Goal: Task Accomplishment & Management: Complete application form

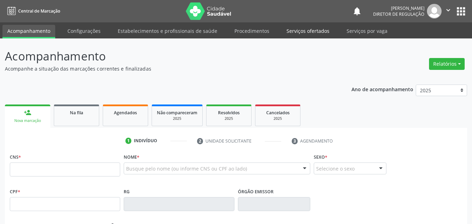
click at [314, 32] on link "Serviços ofertados" at bounding box center [308, 31] width 53 height 12
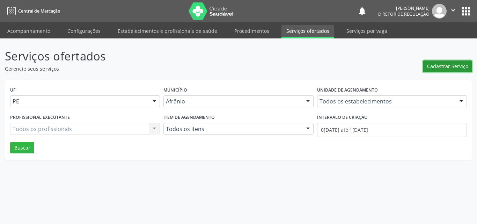
click at [443, 67] on span "Cadastrar Serviço" at bounding box center [447, 66] width 41 height 7
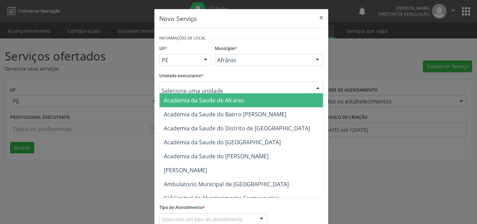
click at [249, 87] on div at bounding box center [241, 87] width 164 height 12
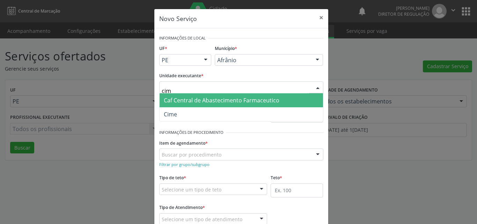
type input "cime"
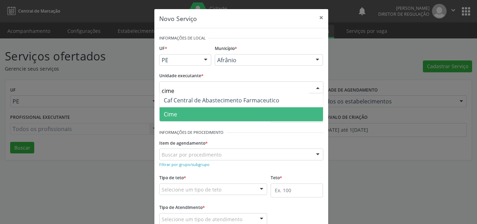
click at [216, 113] on span "Cime" at bounding box center [241, 114] width 163 height 14
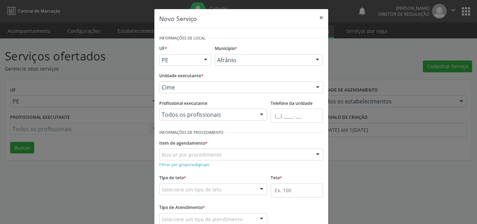
click at [225, 153] on div "Buscar por procedimento" at bounding box center [241, 154] width 164 height 12
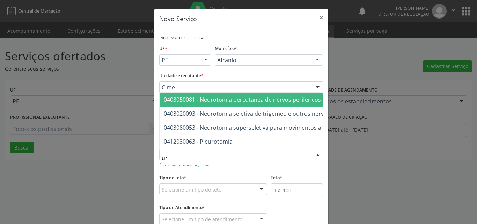
type input "u"
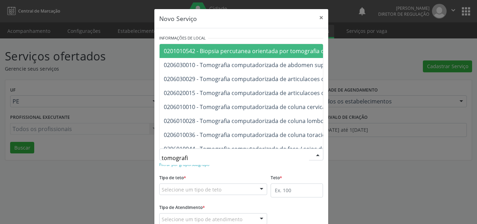
type input "tomografia"
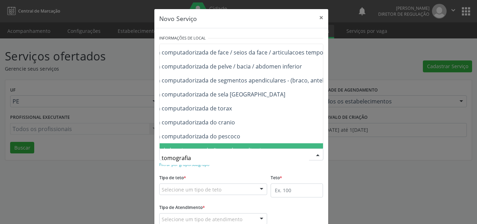
scroll to position [82, 70]
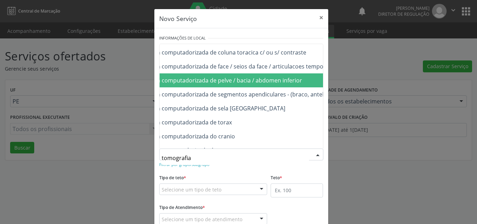
click at [297, 78] on span "0206030037 - Tomografia computadorizada de pelve / bacia / abdomen inferior" at bounding box center [198, 80] width 208 height 8
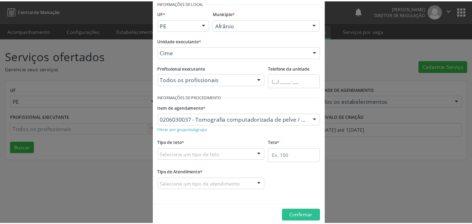
scroll to position [46, 0]
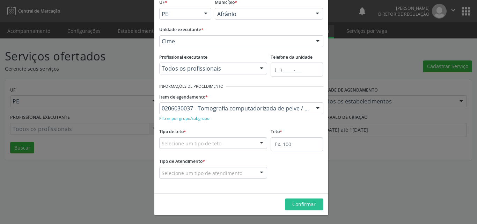
click at [240, 141] on div "Selecione um tipo de teto" at bounding box center [213, 143] width 108 height 12
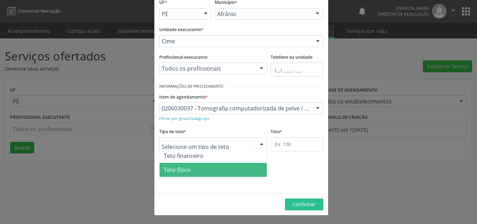
drag, startPoint x: 218, startPoint y: 172, endPoint x: 254, endPoint y: 166, distance: 36.9
click at [219, 172] on span "Teto físico" at bounding box center [214, 170] width 108 height 14
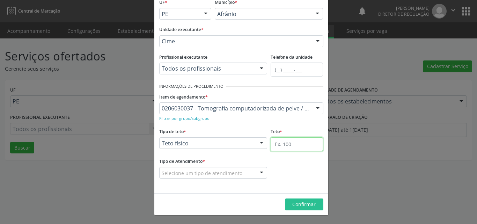
click at [290, 147] on input "text" at bounding box center [297, 144] width 52 height 14
type input "1"
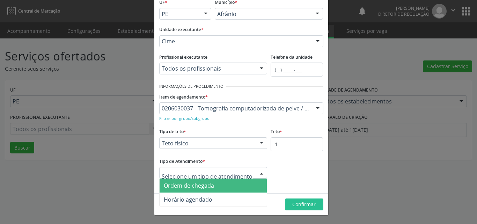
click at [230, 189] on span "Ordem de chegada" at bounding box center [214, 185] width 108 height 14
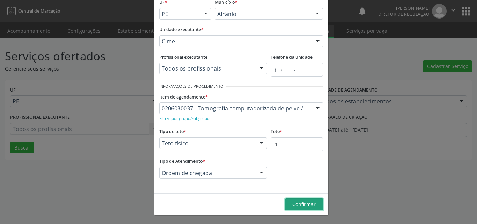
click at [303, 204] on span "Confirmar" at bounding box center [303, 204] width 23 height 7
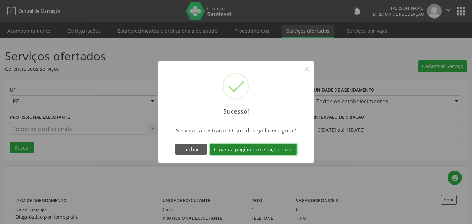
click at [279, 150] on button "Ir para a página do serviço criado" at bounding box center [253, 150] width 87 height 12
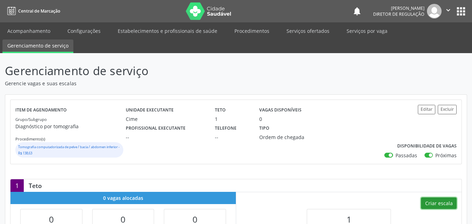
click at [436, 202] on button "Criar escala" at bounding box center [439, 203] width 36 height 12
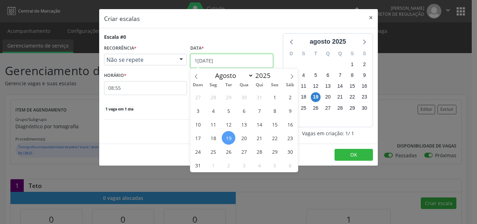
click at [226, 61] on input "1[DATE]" at bounding box center [231, 61] width 83 height 14
click at [258, 139] on span "21" at bounding box center [260, 138] width 14 height 14
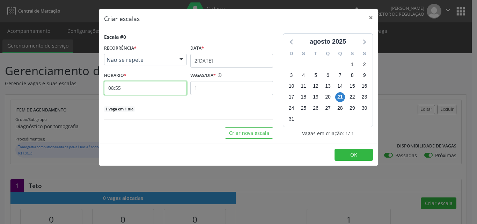
click at [133, 89] on input "08:55" at bounding box center [145, 88] width 83 height 14
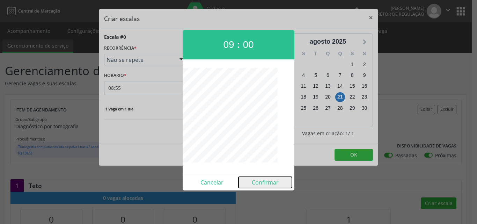
click at [262, 183] on button "Confirmar" at bounding box center [265, 182] width 53 height 11
type input "09:00"
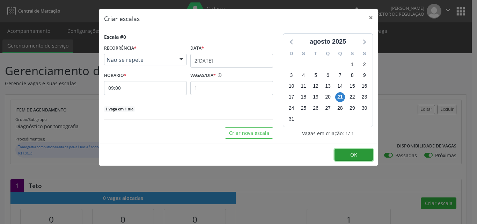
click at [350, 155] on span "OK" at bounding box center [353, 154] width 7 height 7
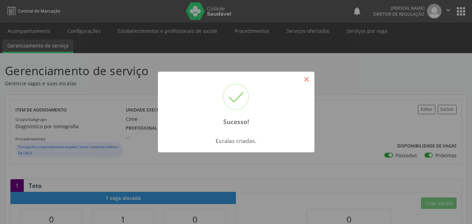
click at [305, 79] on button "×" at bounding box center [307, 79] width 12 height 12
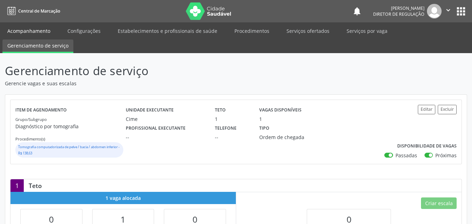
click at [45, 30] on link "Acompanhamento" at bounding box center [28, 31] width 53 height 12
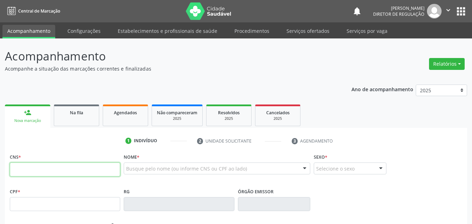
click at [117, 173] on input "text" at bounding box center [65, 169] width 110 height 14
type input "708 1095 9681 7638"
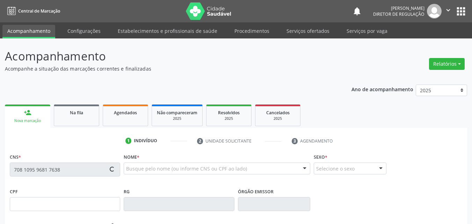
type input "561.438.504-53"
type input "[DATE]"
type input "[PERSON_NAME]"
type input "[PHONE_NUMBER]"
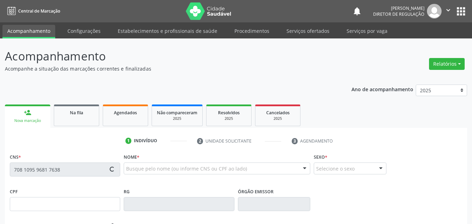
type input "26"
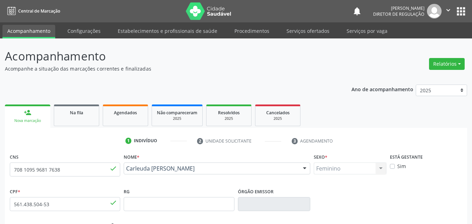
scroll to position [155, 0]
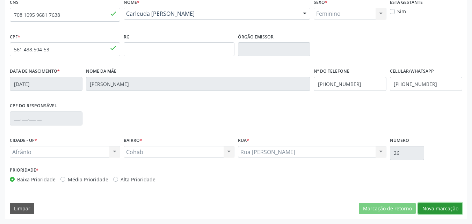
click at [444, 209] on button "Nova marcação" at bounding box center [440, 209] width 44 height 12
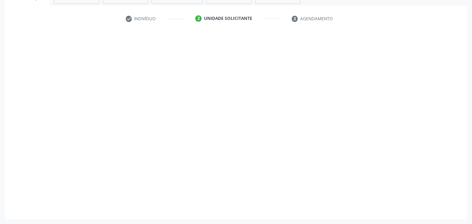
scroll to position [122, 0]
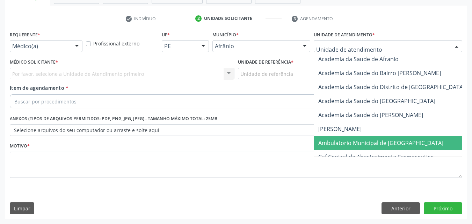
click at [381, 142] on span "Ambulatorio Municipal de [GEOGRAPHIC_DATA]" at bounding box center [380, 143] width 125 height 8
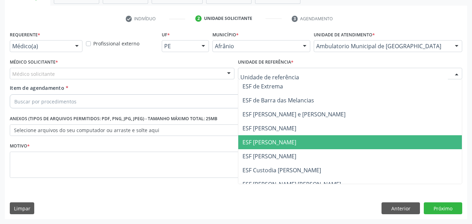
click at [276, 141] on span "ESF [PERSON_NAME]" at bounding box center [269, 142] width 54 height 8
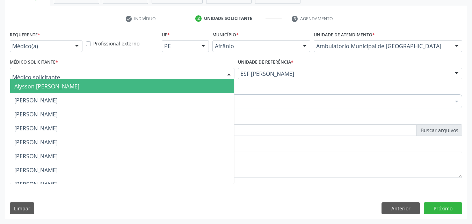
click at [93, 75] on div at bounding box center [122, 74] width 225 height 12
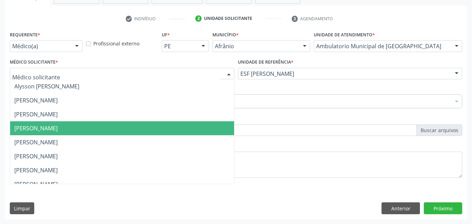
click at [125, 130] on span "[PERSON_NAME]" at bounding box center [122, 128] width 224 height 14
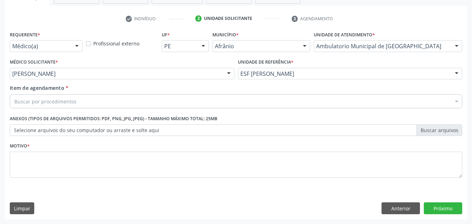
click at [88, 98] on div "Buscar por procedimentos" at bounding box center [236, 101] width 452 height 14
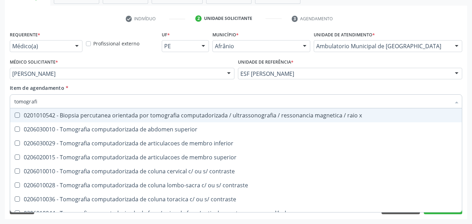
type input "tomografia"
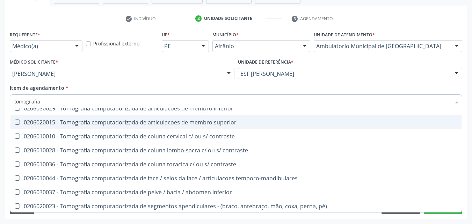
scroll to position [70, 0]
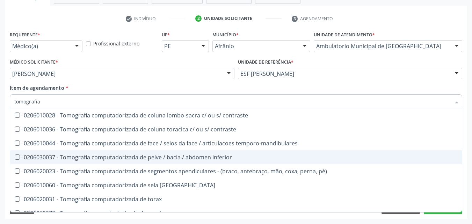
click at [175, 154] on div "0206030037 - Tomografia computadorizada de pelve / bacia / abdomen inferior" at bounding box center [235, 157] width 443 height 6
checkbox inferior "true"
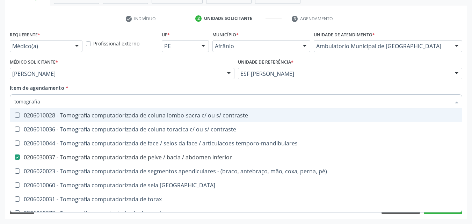
scroll to position [120, 0]
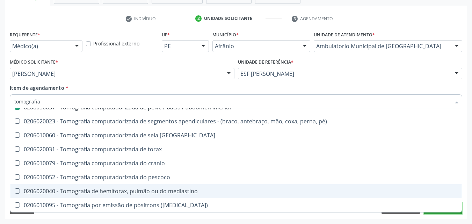
click at [444, 213] on button "Próximo" at bounding box center [443, 208] width 38 height 12
checkbox superior "true"
checkbox inferior "false"
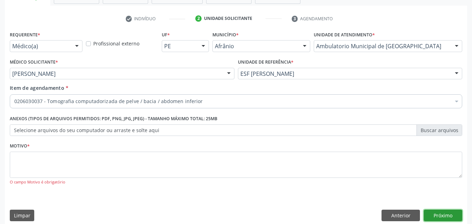
scroll to position [0, 0]
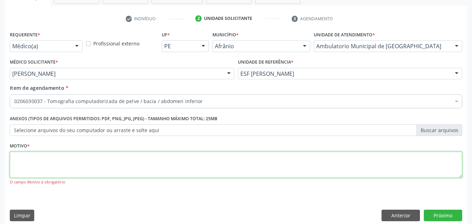
click at [96, 165] on textarea at bounding box center [236, 165] width 452 height 27
type textarea "*"
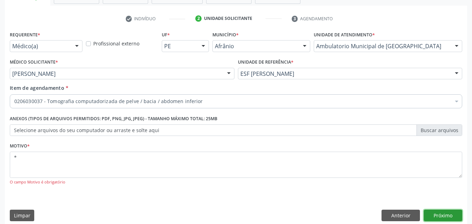
click at [441, 213] on button "Próximo" at bounding box center [443, 216] width 38 height 12
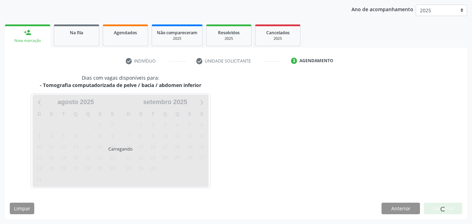
scroll to position [80, 0]
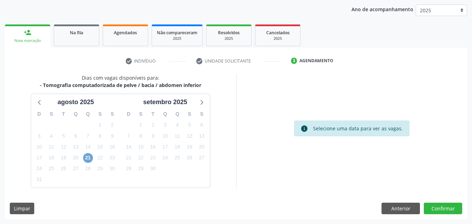
click at [88, 158] on span "21" at bounding box center [88, 158] width 10 height 10
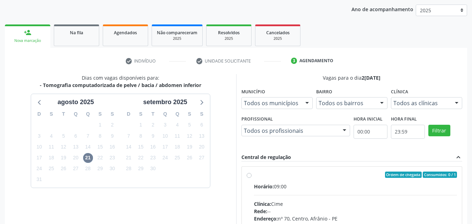
click at [254, 173] on label "Ordem de chegada Consumidos: 0 / 1 Horário: 09:00 Clínica: Cime Rede: -- Endere…" at bounding box center [355, 225] width 203 height 107
click at [248, 173] on input "Ordem de chegada Consumidos: 0 / 1 Horário: 09:00 Clínica: Cime Rede: -- Endere…" at bounding box center [249, 175] width 5 height 6
radio input "true"
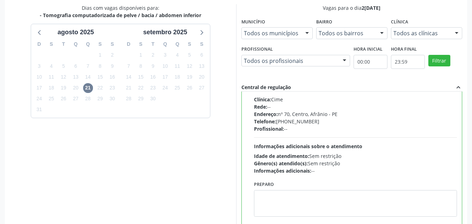
scroll to position [194, 0]
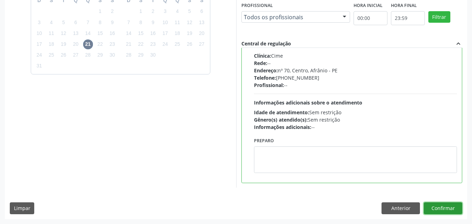
click at [443, 209] on button "Confirmar" at bounding box center [443, 208] width 38 height 12
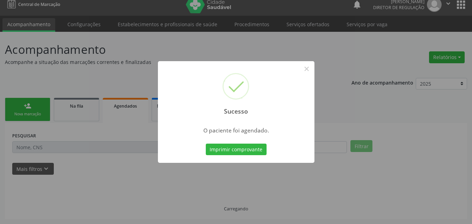
scroll to position [7, 0]
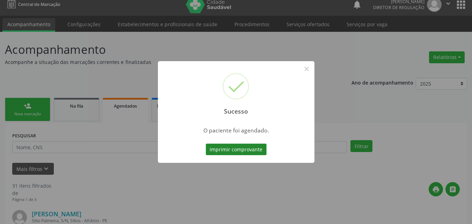
click at [263, 151] on button "Imprimir comprovante" at bounding box center [236, 150] width 61 height 12
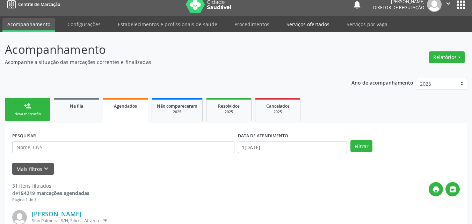
click at [299, 23] on link "Serviços ofertados" at bounding box center [308, 24] width 53 height 12
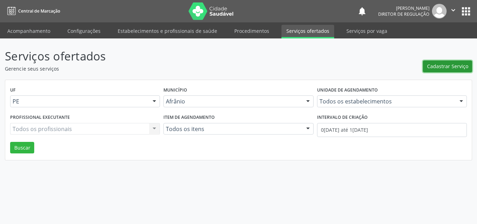
click at [445, 68] on span "Cadastrar Serviço" at bounding box center [447, 66] width 41 height 7
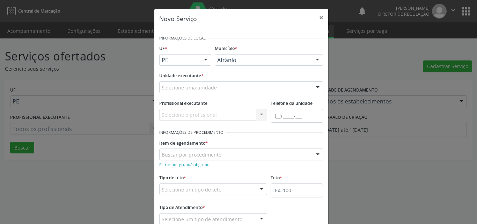
click at [231, 86] on div "Selecione uma unidade" at bounding box center [241, 87] width 164 height 12
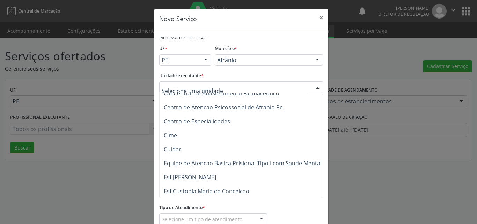
scroll to position [140, 0]
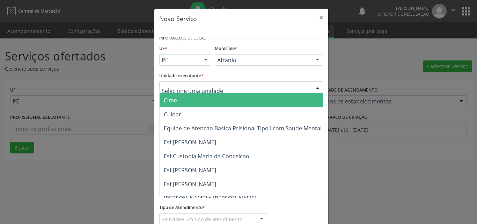
click at [217, 100] on span "Cime" at bounding box center [245, 100] width 170 height 14
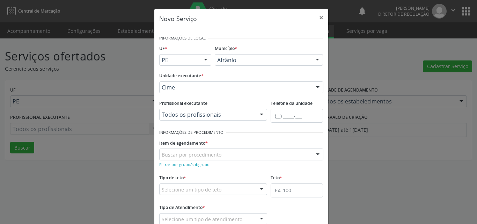
click at [219, 154] on div "Buscar por procedimento" at bounding box center [241, 154] width 164 height 12
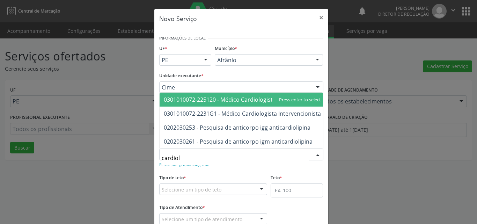
type input "cardiolo"
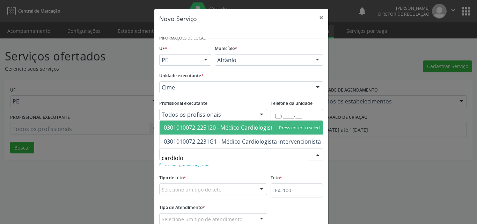
click at [241, 124] on span "0301010072-225120 - Médico Cardiologista" at bounding box center [220, 128] width 112 height 8
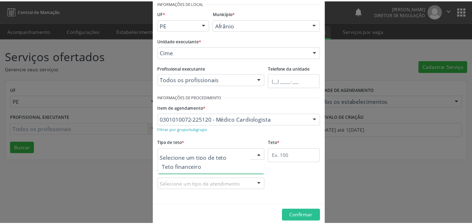
scroll to position [13, 0]
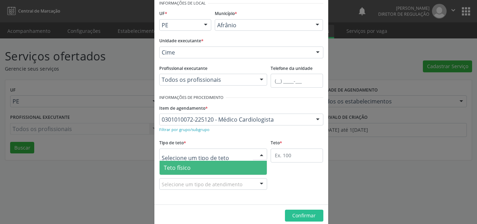
click at [215, 168] on span "Teto físico" at bounding box center [214, 168] width 108 height 14
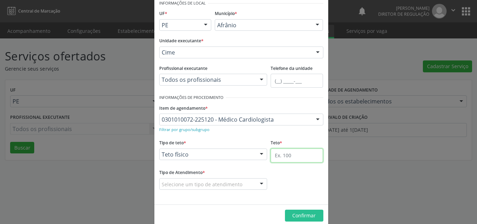
click at [285, 154] on input "text" at bounding box center [297, 155] width 52 height 14
type input "1"
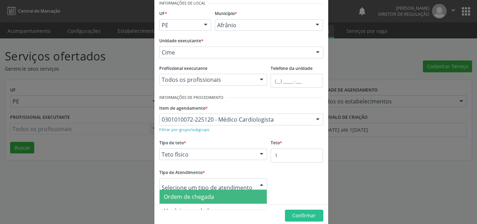
click at [212, 196] on span "Ordem de chegada" at bounding box center [214, 197] width 108 height 14
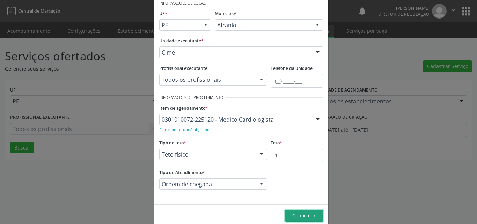
click at [297, 216] on span "Confirmar" at bounding box center [303, 215] width 23 height 7
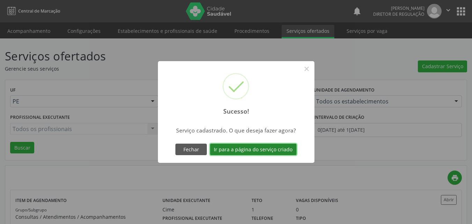
click at [274, 151] on button "Ir para a página do serviço criado" at bounding box center [253, 150] width 87 height 12
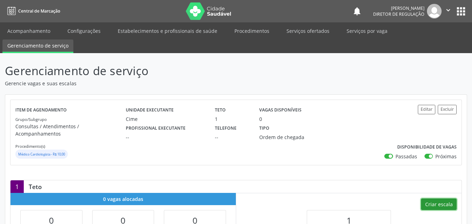
click at [438, 198] on button "Criar escala" at bounding box center [439, 204] width 36 height 12
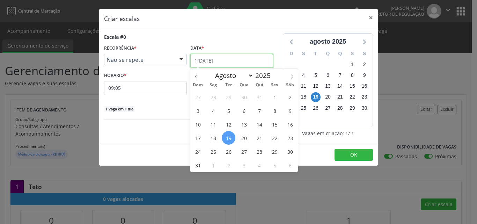
click at [227, 61] on input "1[DATE]" at bounding box center [231, 61] width 83 height 14
click at [262, 137] on span "21" at bounding box center [260, 138] width 14 height 14
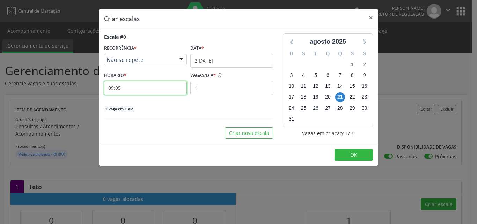
click at [162, 90] on input "09:05" at bounding box center [145, 88] width 83 height 14
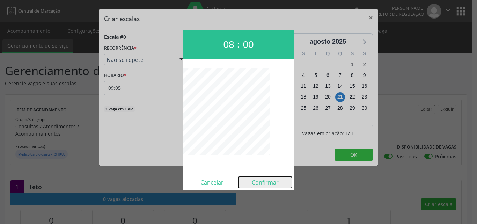
click at [264, 183] on button "Confirmar" at bounding box center [265, 182] width 53 height 11
type input "08:00"
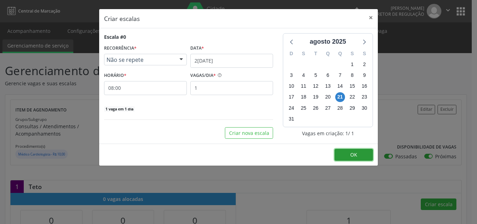
click at [357, 152] on button "OK" at bounding box center [354, 155] width 38 height 12
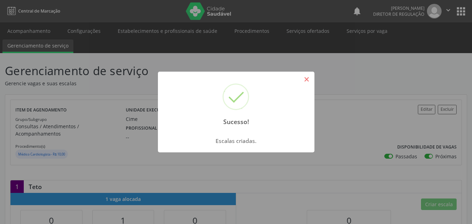
click at [308, 81] on button "×" at bounding box center [307, 79] width 12 height 12
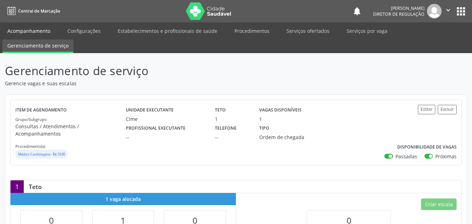
click at [42, 32] on link "Acompanhamento" at bounding box center [28, 31] width 53 height 12
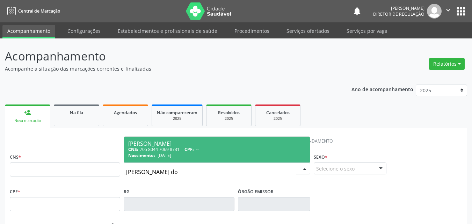
type input "[PERSON_NAME] dos"
click at [164, 147] on div "CNS: 705 8044 7069 8731 CPF: --" at bounding box center [216, 149] width 177 height 6
type input "705 8044 7069 8731"
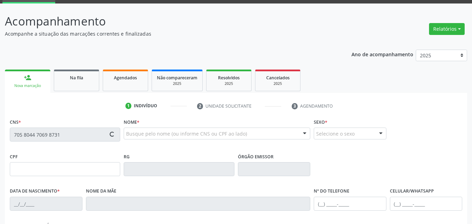
scroll to position [70, 0]
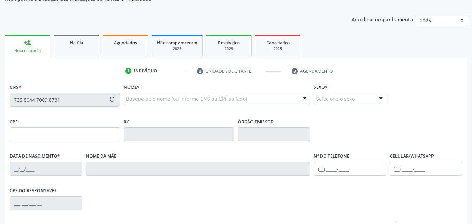
type input "[DATE]"
type input "[PERSON_NAME]"
type input "[PHONE_NUMBER]"
type input "S/N"
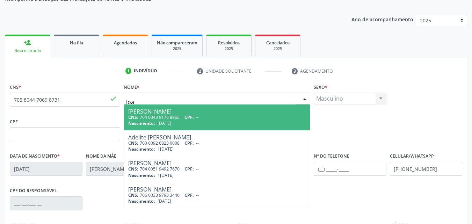
type input "joa"
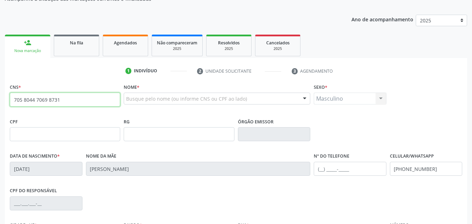
drag, startPoint x: 60, startPoint y: 101, endPoint x: 0, endPoint y: 100, distance: 60.4
click at [0, 100] on div "Acompanhamento Acompanhe a situação das marcações correntes e finalizadas Relat…" at bounding box center [236, 139] width 472 height 340
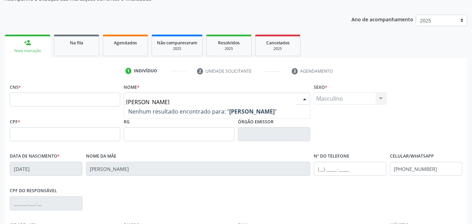
click at [134, 101] on input "[PERSON_NAME]" at bounding box center [211, 102] width 170 height 14
type input "[PERSON_NAME]"
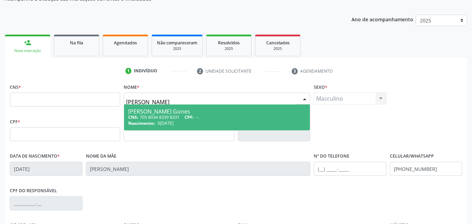
click at [156, 116] on div "CNS: 705 8034 8339 8331 CPF: --" at bounding box center [216, 117] width 177 height 6
type input "705 8034 8339 8331"
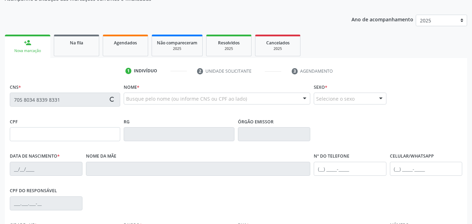
type input "0[DATE]"
type input "[PERSON_NAME]"
type input "[PHONE_NUMBER]"
type input "49"
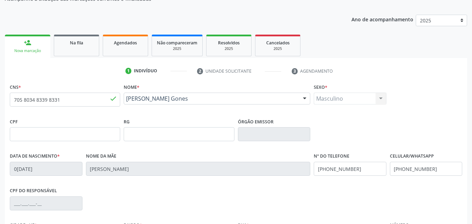
scroll to position [155, 0]
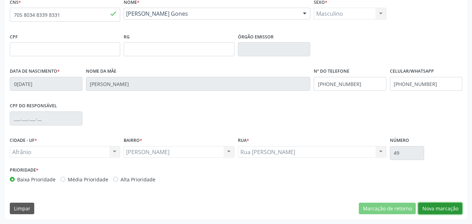
click at [443, 207] on button "Nova marcação" at bounding box center [440, 209] width 44 height 12
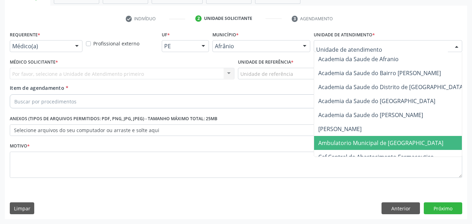
click at [355, 141] on span "Ambulatorio Municipal de [GEOGRAPHIC_DATA]" at bounding box center [380, 143] width 125 height 8
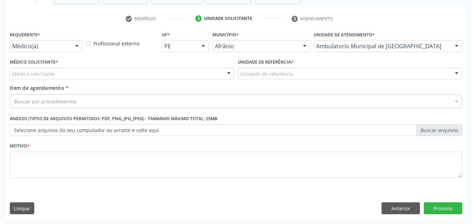
click at [294, 72] on div "Unidade de referência" at bounding box center [350, 74] width 225 height 12
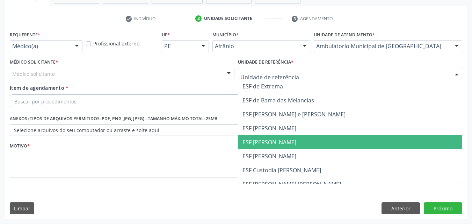
click at [301, 140] on span "ESF [PERSON_NAME]" at bounding box center [350, 142] width 224 height 14
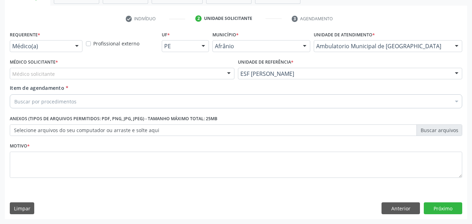
click at [192, 70] on div "Médico solicitante" at bounding box center [122, 74] width 225 height 12
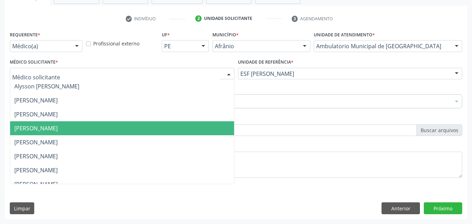
click at [177, 126] on span "[PERSON_NAME]" at bounding box center [122, 128] width 224 height 14
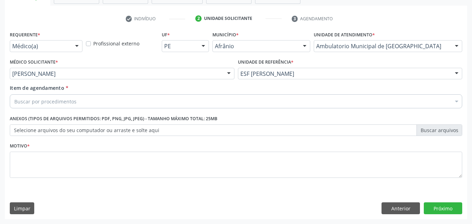
click at [142, 102] on div "Buscar por procedimentos" at bounding box center [236, 101] width 452 height 14
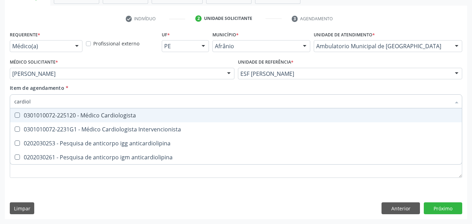
type input "cardiolo"
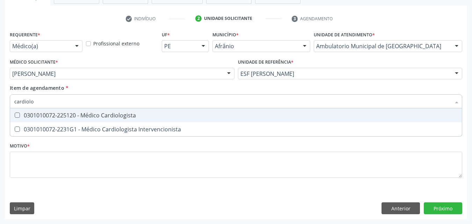
click at [129, 113] on div "0301010072-225120 - Médico Cardiologista" at bounding box center [235, 115] width 443 height 6
checkbox Cardiologista "true"
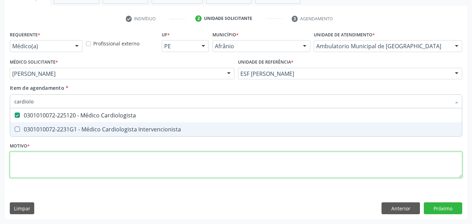
click at [120, 162] on div "Requerente * Médico(a) Médico(a) Enfermeiro(a) Paciente Nenhum resultado encont…" at bounding box center [236, 108] width 452 height 158
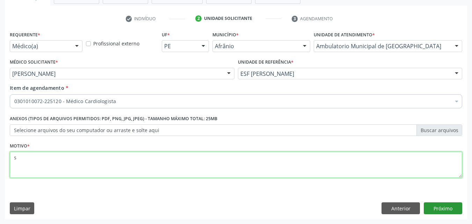
type textarea "s"
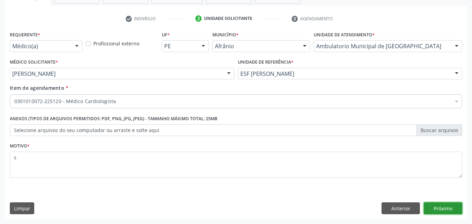
click at [445, 207] on button "Próximo" at bounding box center [443, 208] width 38 height 12
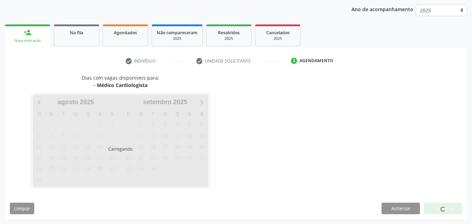
scroll to position [80, 0]
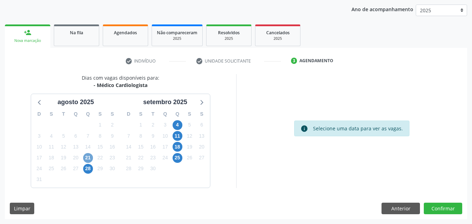
click at [87, 158] on span "21" at bounding box center [88, 158] width 10 height 10
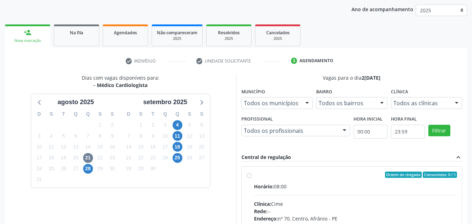
click at [266, 170] on div "Ordem de chegada Consumidos: 0 / 1 Horário: 08:00 Clínica: Cime Rede: -- Endere…" at bounding box center [352, 225] width 220 height 117
radio input "true"
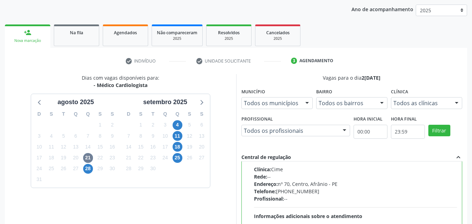
scroll to position [194, 0]
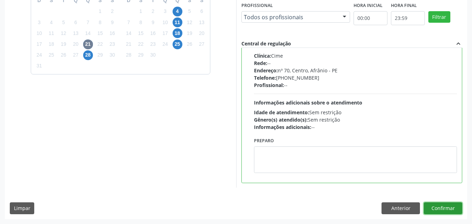
click at [442, 207] on button "Confirmar" at bounding box center [443, 208] width 38 height 12
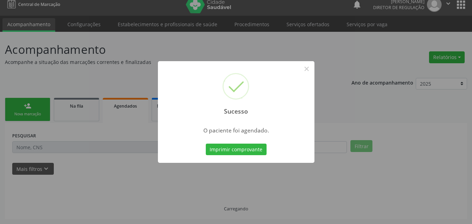
scroll to position [7, 0]
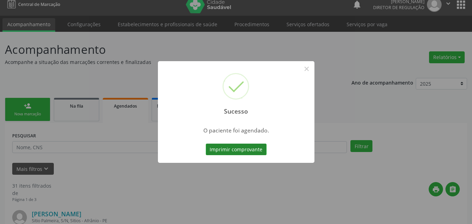
click at [246, 152] on button "Imprimir comprovante" at bounding box center [236, 150] width 61 height 12
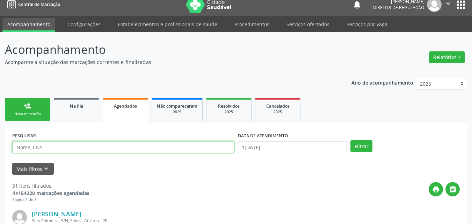
click at [57, 148] on input "text" at bounding box center [123, 147] width 222 height 12
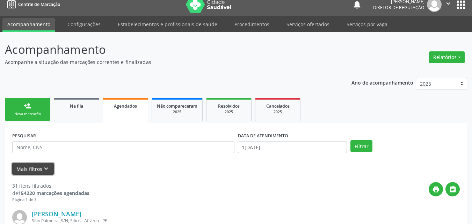
click at [49, 168] on button "Mais filtros keyboard_arrow_down" at bounding box center [33, 169] width 42 height 12
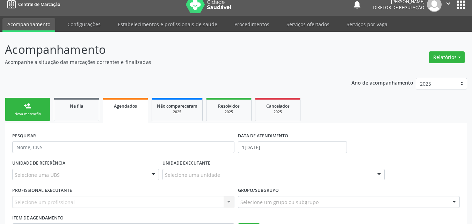
scroll to position [111, 0]
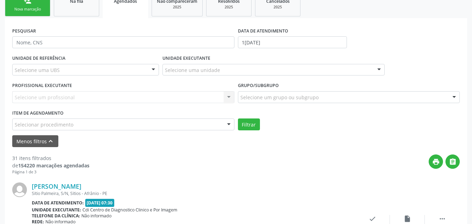
click at [79, 124] on div "Selecionar procedimento" at bounding box center [123, 124] width 222 height 12
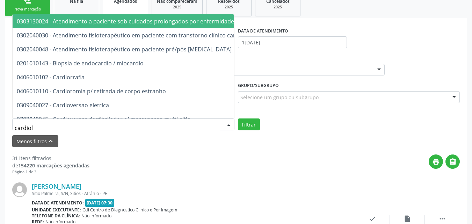
type input "cardiolo"
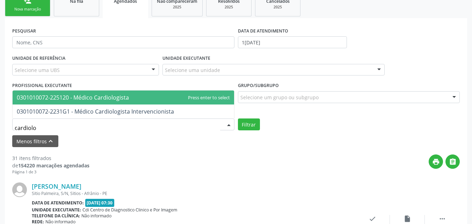
click at [93, 96] on span "0301010072-225120 - Médico Cardiologista" at bounding box center [73, 98] width 112 height 8
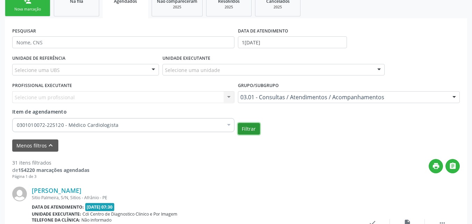
click at [249, 127] on button "Filtrar" at bounding box center [249, 129] width 22 height 12
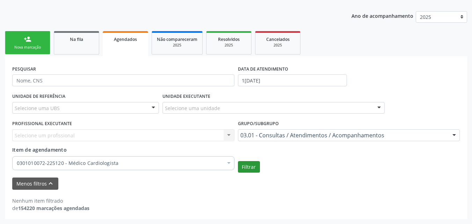
scroll to position [73, 0]
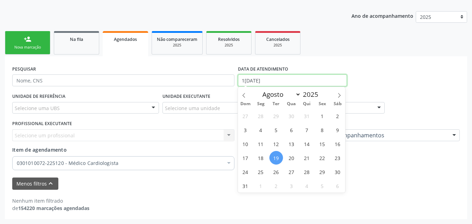
click at [287, 80] on input "1[DATE]" at bounding box center [292, 80] width 109 height 12
click at [304, 156] on span "21" at bounding box center [307, 158] width 14 height 14
type input "2[DATE]"
click at [304, 156] on span "21" at bounding box center [307, 158] width 14 height 14
select select "7"
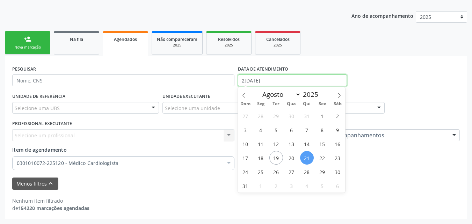
click at [269, 81] on input "2[DATE]" at bounding box center [292, 80] width 109 height 12
click at [305, 158] on span "21" at bounding box center [307, 158] width 14 height 14
type input "2[DATE]"
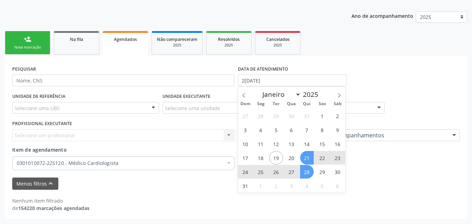
click at [305, 175] on span "28" at bounding box center [307, 172] width 14 height 14
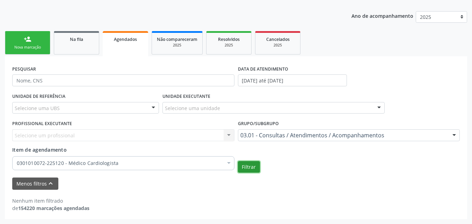
click at [252, 166] on button "Filtrar" at bounding box center [249, 167] width 22 height 12
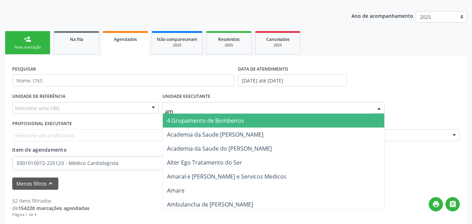
type input "amb"
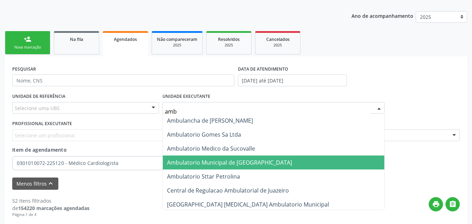
click at [204, 163] on span "Ambulatorio Municipal de [GEOGRAPHIC_DATA]" at bounding box center [229, 163] width 125 height 8
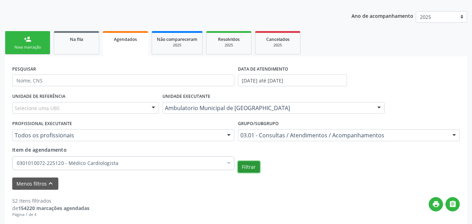
click at [250, 167] on button "Filtrar" at bounding box center [249, 167] width 22 height 12
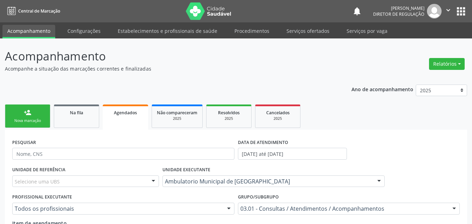
scroll to position [35, 0]
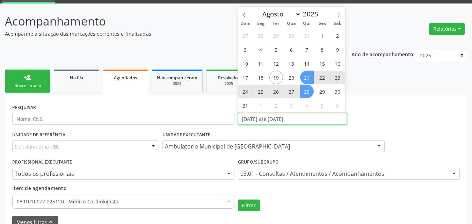
click at [311, 115] on input "[DATE] até [DATE]" at bounding box center [292, 119] width 109 height 12
click at [308, 75] on span "21" at bounding box center [307, 78] width 14 height 14
type input "2[DATE]"
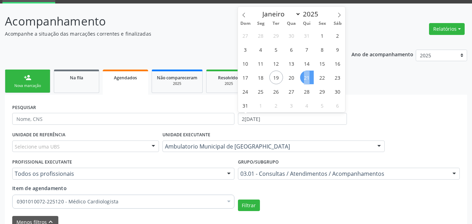
click at [308, 75] on span "21" at bounding box center [307, 78] width 14 height 14
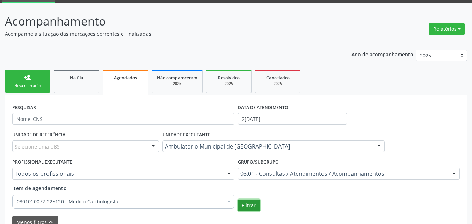
click at [248, 204] on button "Filtrar" at bounding box center [249, 205] width 22 height 12
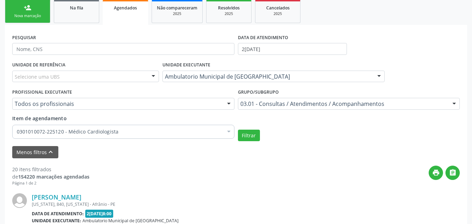
scroll to position [70, 0]
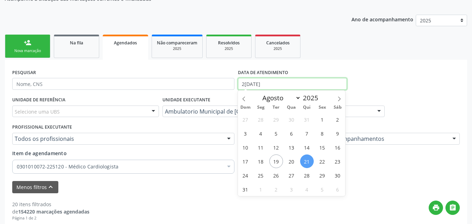
click at [277, 82] on input "2[DATE]" at bounding box center [292, 84] width 109 height 12
click at [307, 176] on span "28" at bounding box center [307, 175] width 14 height 14
type input "[DATE]"
click at [307, 176] on span "28" at bounding box center [307, 175] width 14 height 14
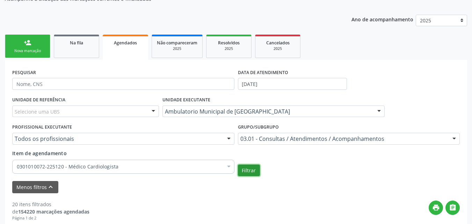
click at [249, 170] on button "Filtrar" at bounding box center [249, 171] width 22 height 12
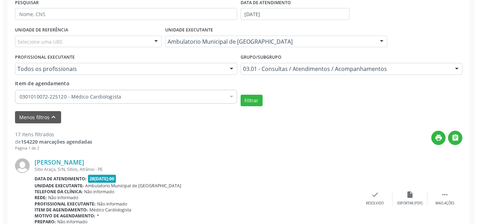
scroll to position [0, 0]
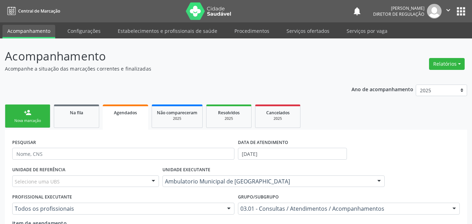
click at [32, 119] on div "Nova marcação" at bounding box center [27, 120] width 35 height 5
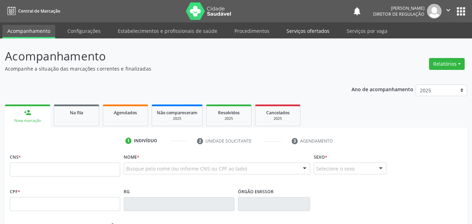
click at [306, 32] on link "Serviços ofertados" at bounding box center [308, 31] width 53 height 12
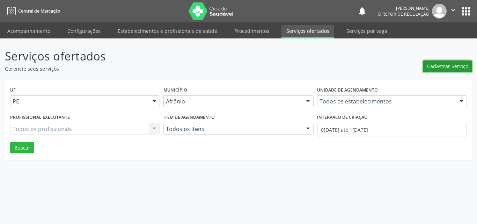
click at [460, 66] on span "Cadastrar Serviço" at bounding box center [447, 66] width 41 height 7
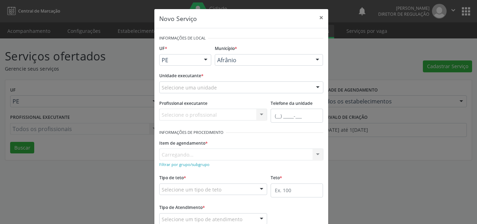
click at [238, 86] on div "Selecione uma unidade" at bounding box center [241, 87] width 164 height 12
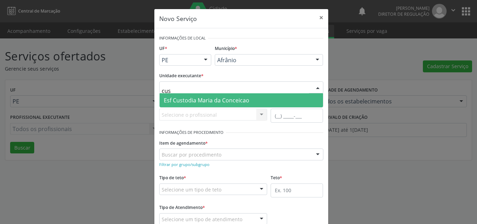
type input "cust"
click at [235, 98] on span "Esf Custodia Maria da Conceicao" at bounding box center [207, 100] width 86 height 8
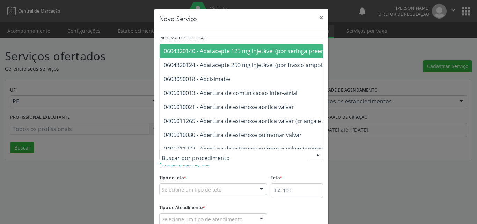
click at [235, 153] on div at bounding box center [241, 154] width 164 height 12
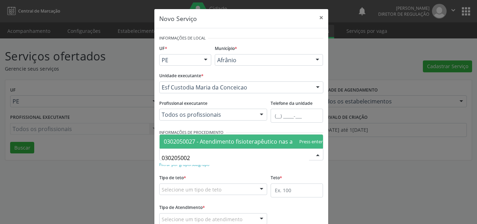
type input "0302050027"
click at [257, 138] on span "0302050027 - Atendimento fisioterapêutico nas alterações motoras" at bounding box center [252, 142] width 177 height 8
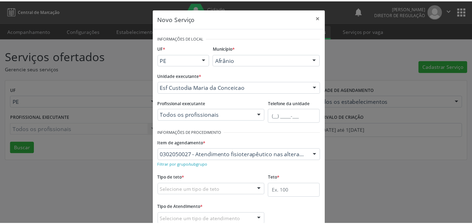
scroll to position [35, 0]
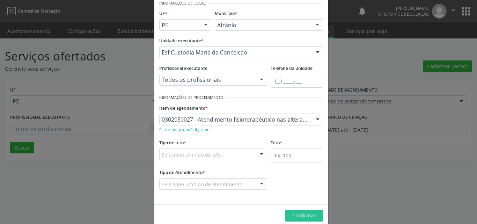
click at [242, 152] on div "Selecione um tipo de teto" at bounding box center [213, 154] width 108 height 12
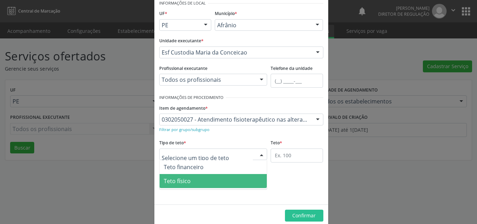
click at [204, 183] on span "Teto físico" at bounding box center [214, 181] width 108 height 14
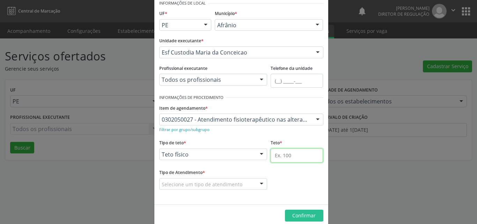
click at [286, 154] on input "text" at bounding box center [297, 155] width 52 height 14
type input "4"
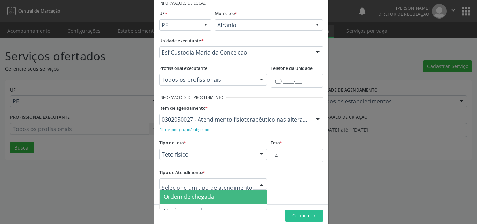
click at [248, 183] on div at bounding box center [213, 184] width 108 height 12
click at [211, 197] on span "Ordem de chegada" at bounding box center [214, 197] width 108 height 14
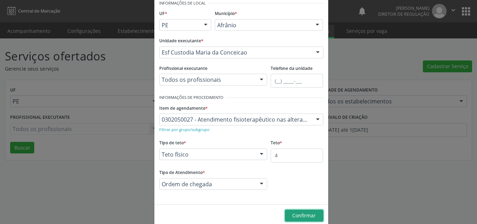
click at [298, 215] on span "Confirmar" at bounding box center [303, 215] width 23 height 7
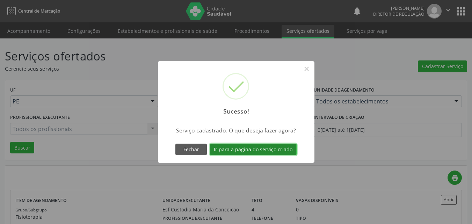
click at [268, 149] on button "Ir para a página do serviço criado" at bounding box center [253, 150] width 87 height 12
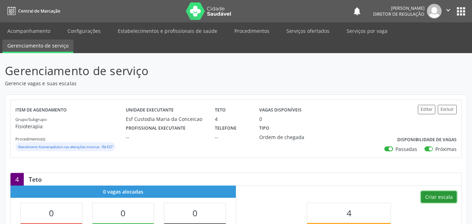
click at [444, 197] on button "Criar escala" at bounding box center [439, 197] width 36 height 12
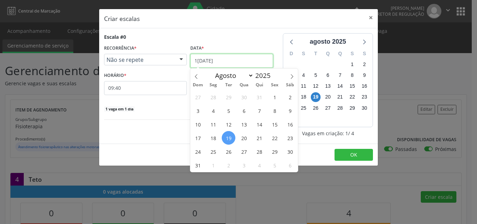
click at [228, 61] on input "1[DATE]" at bounding box center [231, 61] width 83 height 14
click at [258, 138] on span "21" at bounding box center [260, 138] width 14 height 14
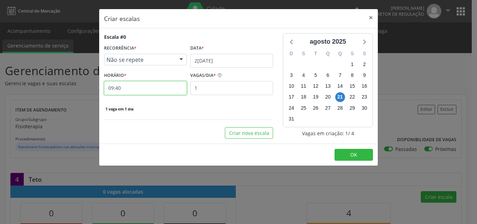
click at [138, 91] on input "09:40" at bounding box center [145, 88] width 83 height 14
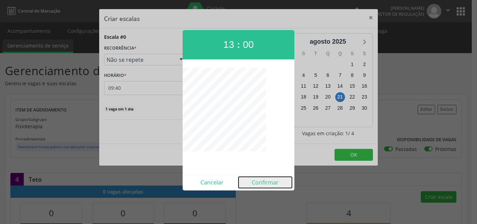
click at [262, 182] on button "Confirmar" at bounding box center [265, 182] width 53 height 11
type input "13:00"
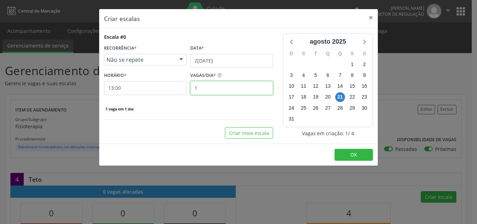
click at [213, 88] on input "1" at bounding box center [231, 88] width 83 height 14
type input "4"
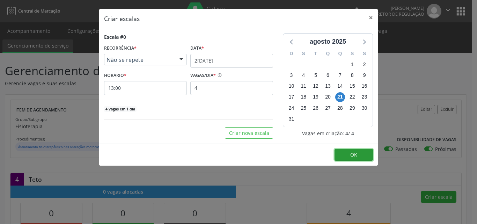
click at [357, 157] on span "OK" at bounding box center [353, 154] width 7 height 7
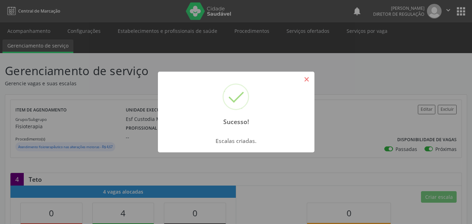
click at [303, 78] on button "×" at bounding box center [307, 79] width 12 height 12
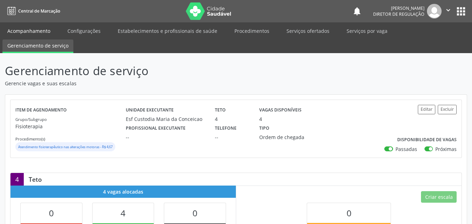
click at [47, 30] on link "Acompanhamento" at bounding box center [28, 31] width 53 height 12
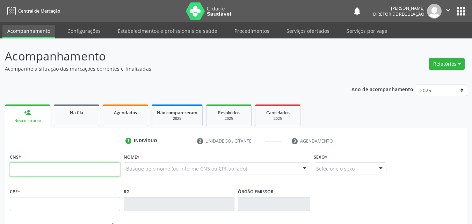
click at [71, 167] on input "text" at bounding box center [65, 169] width 110 height 14
type input "704 0098 3386 2761"
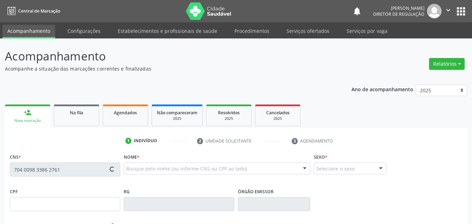
type input "[DATE]"
type input "[PERSON_NAME]"
type input "[PHONE_NUMBER]"
type input "S/N"
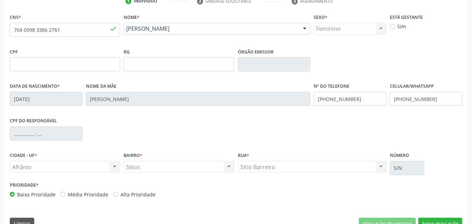
scroll to position [155, 0]
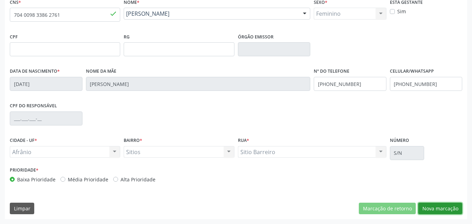
click at [443, 209] on button "Nova marcação" at bounding box center [440, 209] width 44 height 12
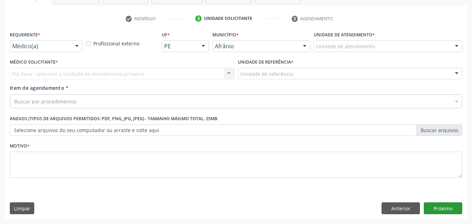
scroll to position [122, 0]
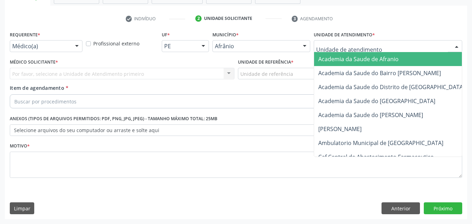
click at [374, 44] on div at bounding box center [388, 46] width 148 height 12
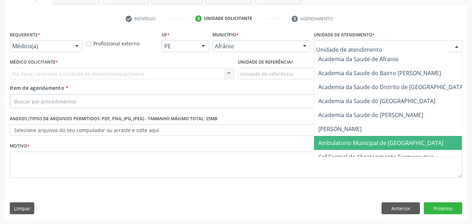
click at [371, 138] on span "Ambulatorio Municipal de [GEOGRAPHIC_DATA]" at bounding box center [399, 143] width 170 height 14
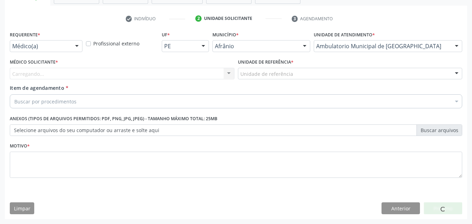
click at [305, 73] on div "Unidade de referência" at bounding box center [350, 74] width 225 height 12
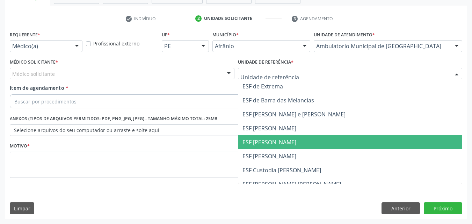
click at [301, 141] on span "ESF [PERSON_NAME]" at bounding box center [350, 142] width 224 height 14
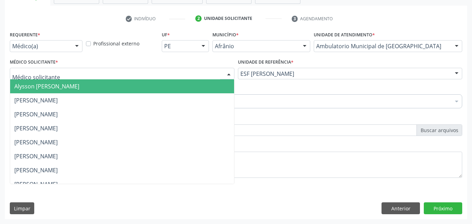
click at [186, 73] on div at bounding box center [122, 74] width 225 height 12
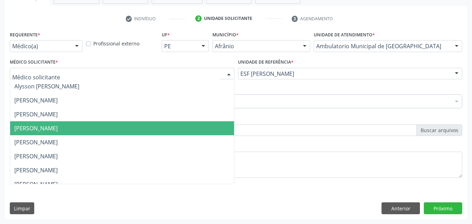
click at [171, 125] on span "[PERSON_NAME]" at bounding box center [122, 128] width 224 height 14
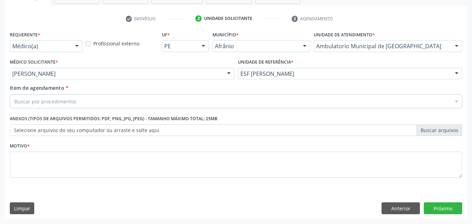
click at [133, 102] on div "Buscar por procedimentos" at bounding box center [236, 101] width 452 height 14
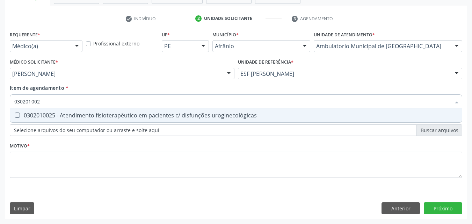
type input "0302010027"
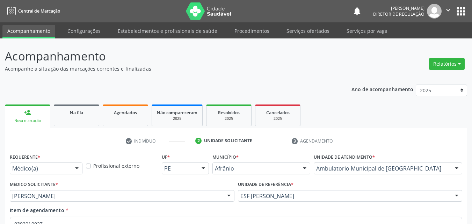
scroll to position [122, 0]
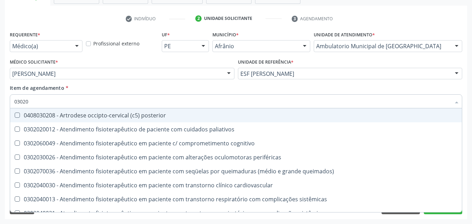
type input "030205"
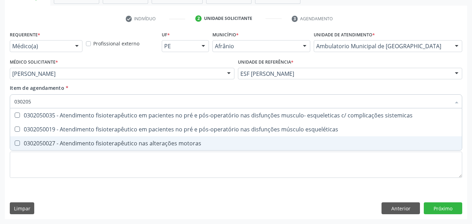
click at [67, 143] on div "0302050027 - Atendimento fisioterapêutico nas alterações motoras" at bounding box center [235, 143] width 443 height 6
checkbox motoras "true"
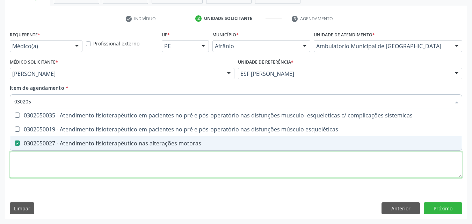
click at [105, 168] on div "Requerente * Médico(a) Médico(a) Enfermeiro(a) Paciente Nenhum resultado encont…" at bounding box center [236, 108] width 452 height 158
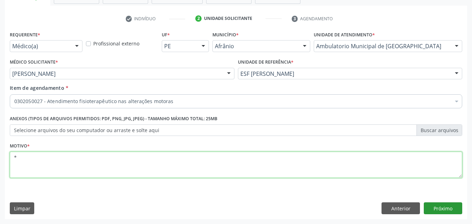
type textarea "*"
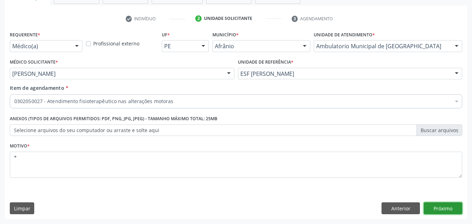
click at [461, 208] on button "Próximo" at bounding box center [443, 208] width 38 height 12
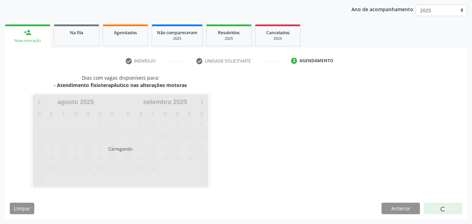
scroll to position [80, 0]
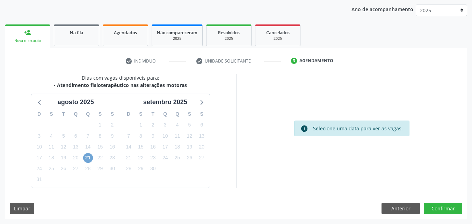
click at [88, 159] on span "21" at bounding box center [88, 158] width 10 height 10
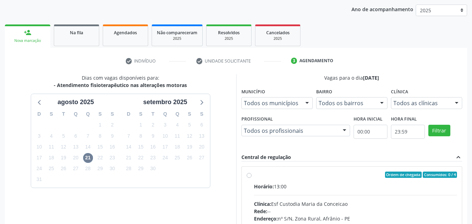
click at [296, 183] on div "Horário: 13:00" at bounding box center [355, 186] width 203 height 7
click at [251, 178] on input "Ordem de chegada Consumidos: 0 / 4 Horário: 13:00 Clínica: Esf Custodia Maria d…" at bounding box center [249, 175] width 5 height 6
radio input "true"
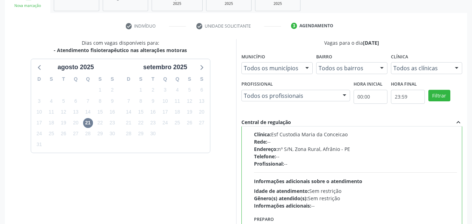
scroll to position [194, 0]
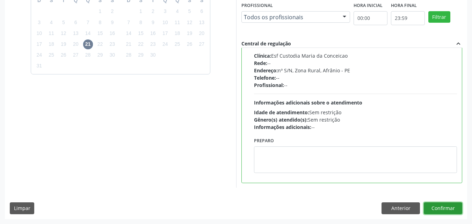
click at [438, 207] on button "Confirmar" at bounding box center [443, 208] width 38 height 12
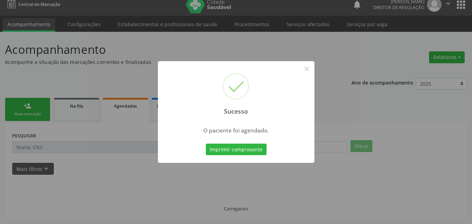
scroll to position [7, 0]
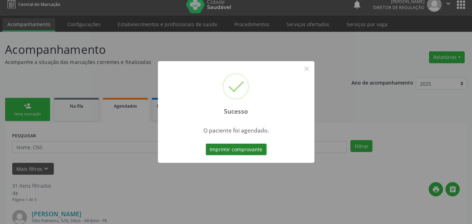
click at [225, 151] on button "Imprimir comprovante" at bounding box center [236, 150] width 61 height 12
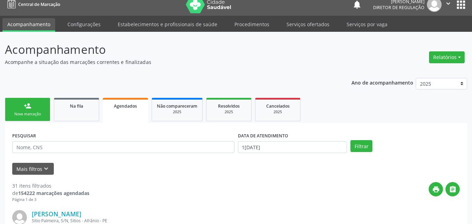
click at [42, 111] on link "person_add Nova marcação" at bounding box center [27, 109] width 45 height 23
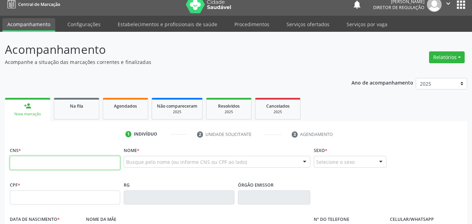
click at [105, 162] on input "text" at bounding box center [65, 163] width 110 height 14
type input "702 0073 6526 5583"
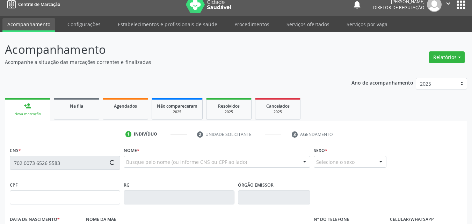
type input "11/03/1950"
type input "Maria Tertulina da Conceição"
type input "(87) 98831-2635"
type input "(87) 98844-6914"
type input "S/N"
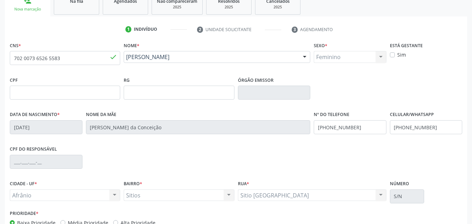
scroll to position [155, 0]
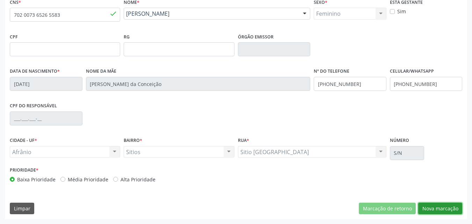
click at [443, 207] on button "Nova marcação" at bounding box center [440, 209] width 44 height 12
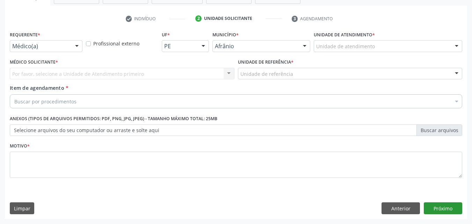
scroll to position [122, 0]
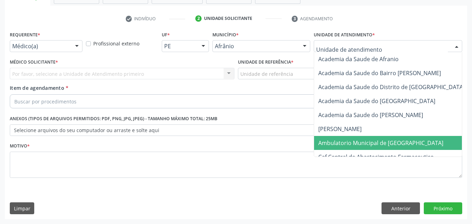
click at [352, 144] on span "Ambulatorio Municipal de [GEOGRAPHIC_DATA]" at bounding box center [380, 143] width 125 height 8
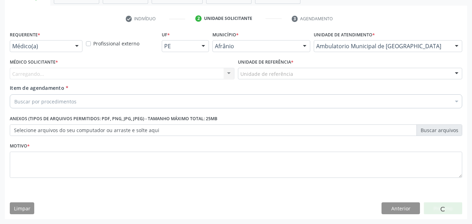
click at [292, 75] on div "Unidade de referência" at bounding box center [350, 74] width 225 height 12
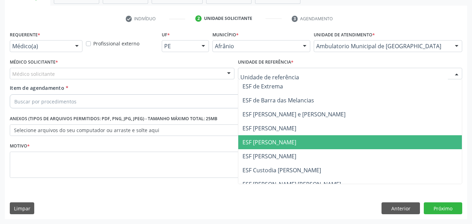
click at [300, 141] on span "ESF [PERSON_NAME]" at bounding box center [350, 142] width 224 height 14
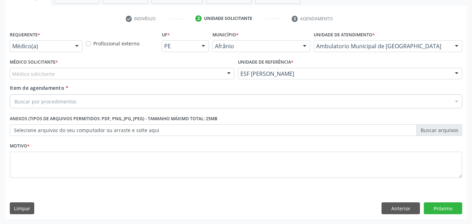
click at [167, 73] on div "Médico solicitante" at bounding box center [122, 74] width 225 height 12
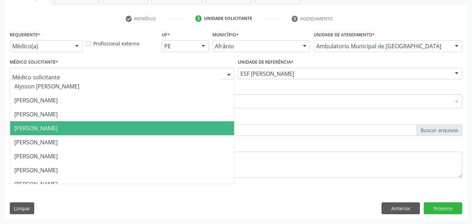
click at [155, 130] on span "[PERSON_NAME]" at bounding box center [122, 128] width 224 height 14
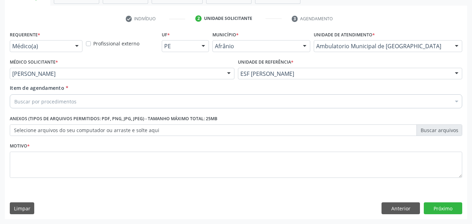
click at [100, 103] on div "Buscar por procedimentos" at bounding box center [236, 101] width 452 height 14
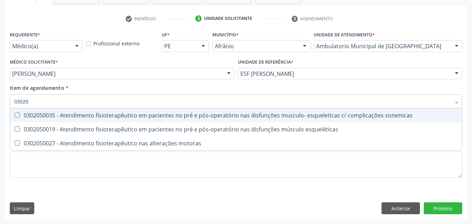
type input "030205"
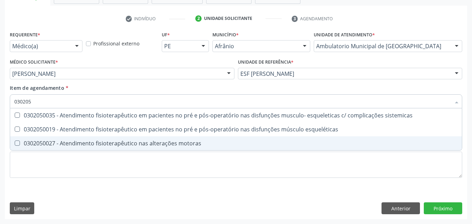
click at [105, 143] on div "0302050027 - Atendimento fisioterapêutico nas alterações motoras" at bounding box center [235, 143] width 443 height 6
checkbox motoras "true"
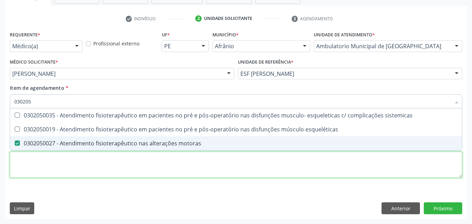
click at [106, 155] on div "Requerente * Médico(a) Médico(a) Enfermeiro(a) Paciente Nenhum resultado encont…" at bounding box center [236, 108] width 452 height 158
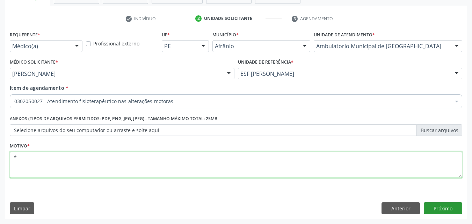
type textarea "*"
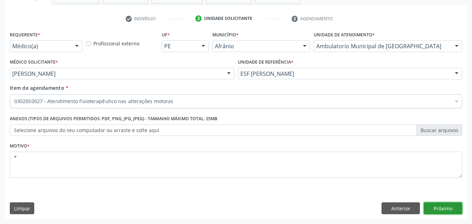
click at [441, 206] on button "Próximo" at bounding box center [443, 208] width 38 height 12
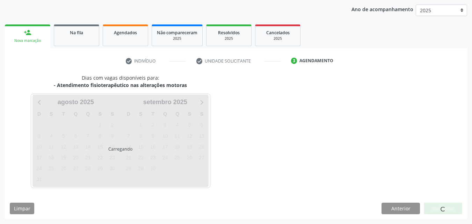
scroll to position [80, 0]
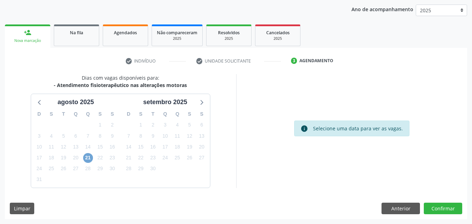
click at [89, 158] on span "21" at bounding box center [88, 158] width 10 height 10
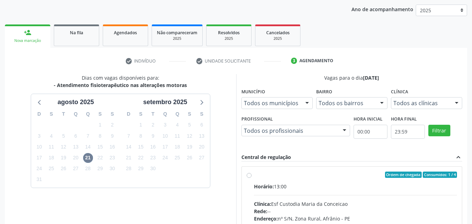
click at [296, 178] on label "Ordem de chegada Consumidos: 1 / 4 Horário: 13:00 Clínica: Esf Custodia Maria d…" at bounding box center [355, 225] width 203 height 107
click at [251, 178] on input "Ordem de chegada Consumidos: 1 / 4 Horário: 13:00 Clínica: Esf Custodia Maria d…" at bounding box center [249, 175] width 5 height 6
radio input "true"
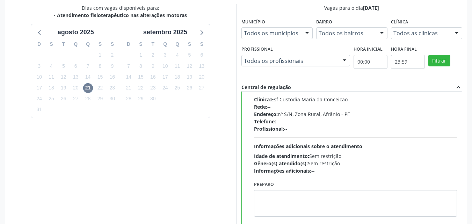
scroll to position [194, 0]
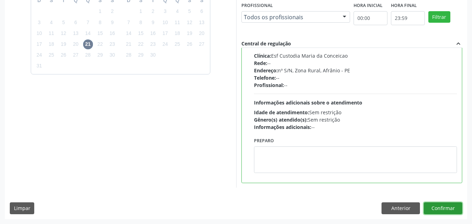
click at [440, 207] on button "Confirmar" at bounding box center [443, 208] width 38 height 12
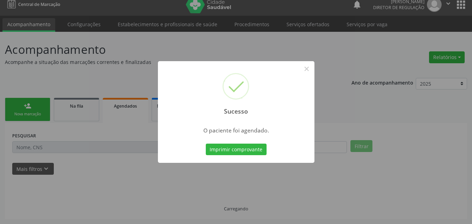
scroll to position [7, 0]
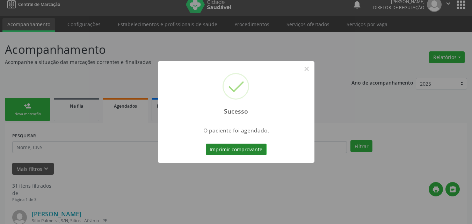
click at [256, 150] on button "Imprimir comprovante" at bounding box center [236, 150] width 61 height 12
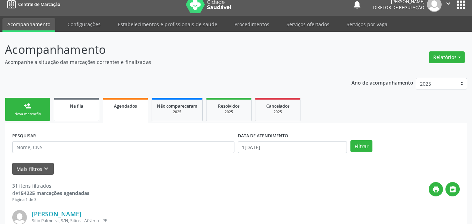
click at [72, 110] on link "Na fila" at bounding box center [76, 109] width 45 height 23
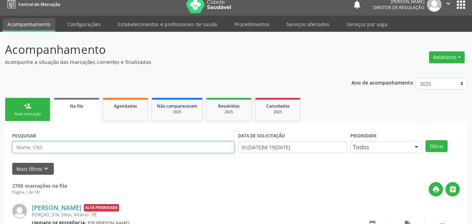
click at [70, 147] on input "text" at bounding box center [123, 147] width 222 height 12
paste input "Marinez da Silva Sousa"
type input "Marinez da Silva Sousa"
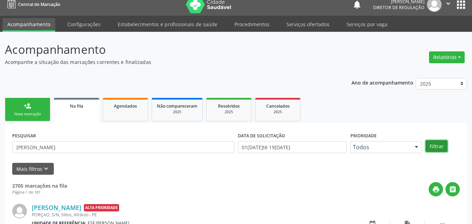
click at [435, 145] on button "Filtrar" at bounding box center [436, 146] width 22 height 12
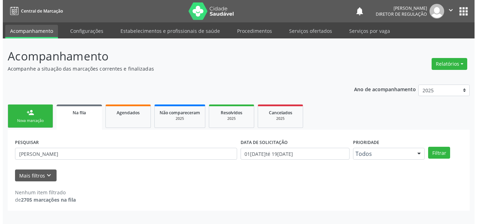
scroll to position [0, 0]
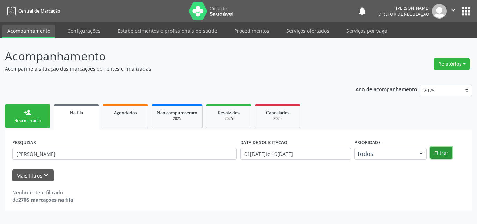
click at [447, 154] on button "Filtrar" at bounding box center [441, 153] width 22 height 12
